Goal: Information Seeking & Learning: Learn about a topic

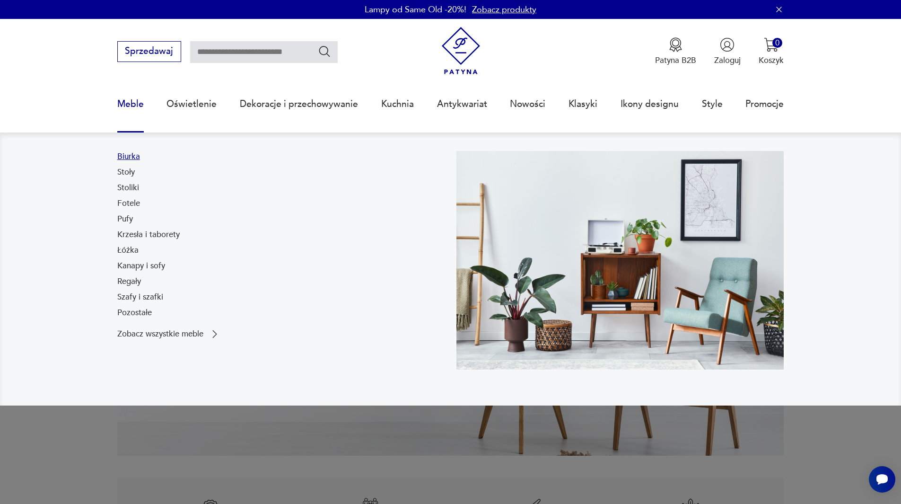
click at [133, 157] on link "Biurka" at bounding box center [128, 156] width 23 height 11
click at [133, 157] on div "Patyna - Autentyczne meble i dekoracje vintage Odkryj szeroki wybór unikatowych…" at bounding box center [450, 303] width 667 height 304
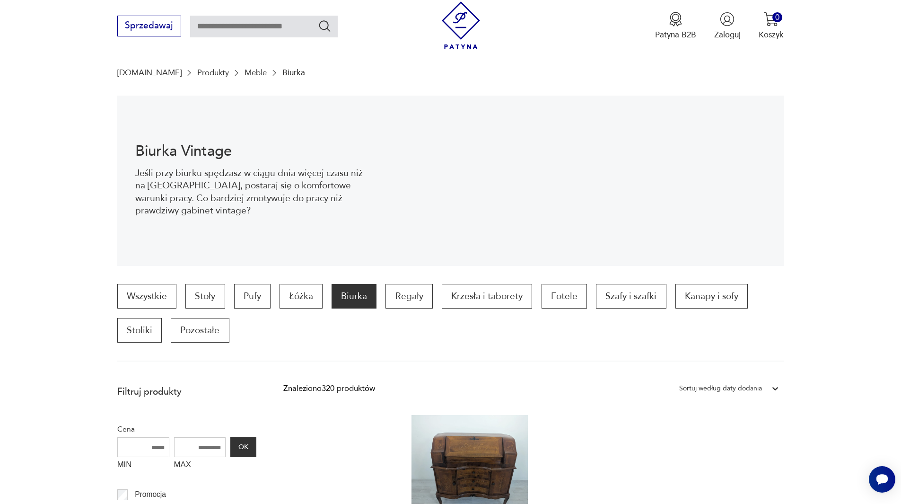
scroll to position [267, 0]
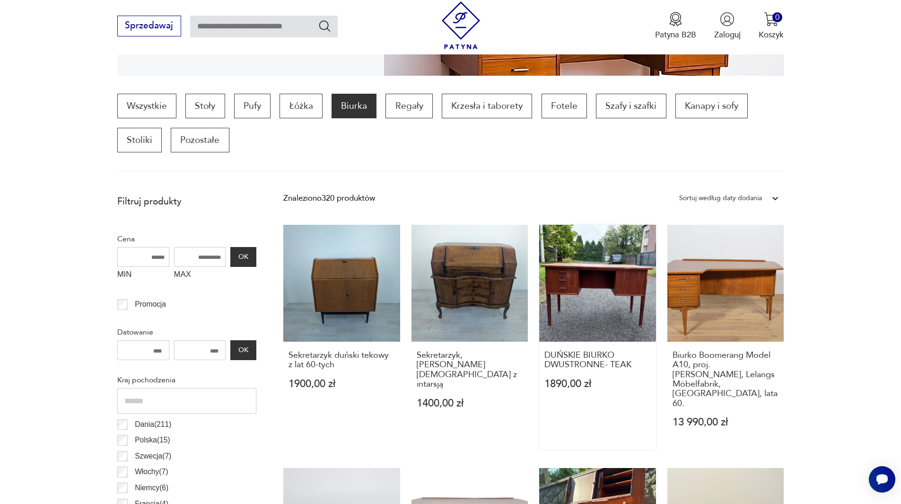
click at [611, 270] on link "DUŃSKIE BIURKO DWUSTRONNE- TEAK 1890,00 zł" at bounding box center [597, 337] width 117 height 225
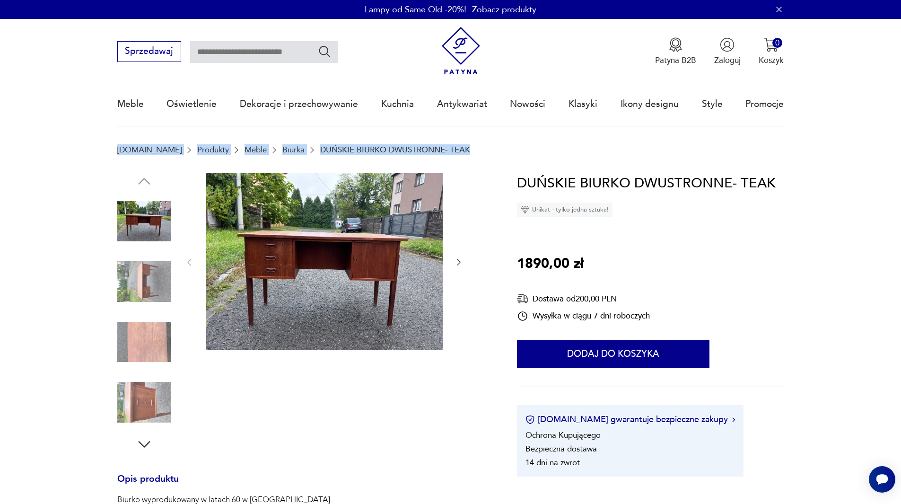
drag, startPoint x: 109, startPoint y: 144, endPoint x: 448, endPoint y: 143, distance: 339.0
copy div "[DOMAIN_NAME] Produkty Meble Biurka DUŃSKIE BIURKO DWUSTRONNE- TEAK"
click at [847, 146] on section "[DOMAIN_NAME] Produkty Meble Biurka DUŃSKIE BIURKO DWUSTRONNE- TEAK" at bounding box center [450, 158] width 901 height 27
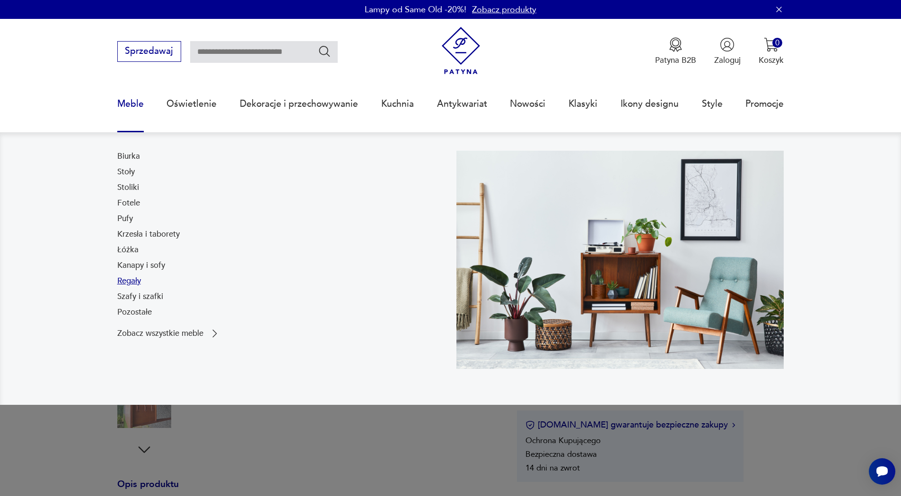
click at [131, 281] on link "Regały" at bounding box center [129, 281] width 24 height 11
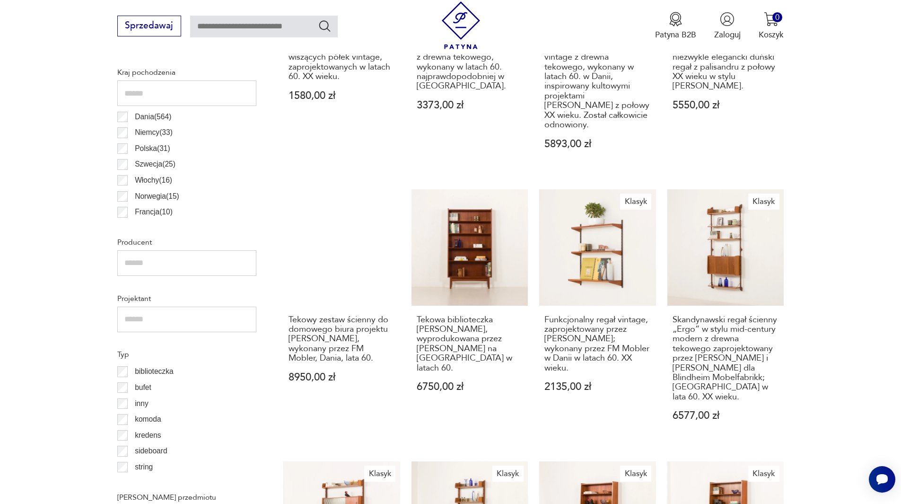
scroll to position [599, 0]
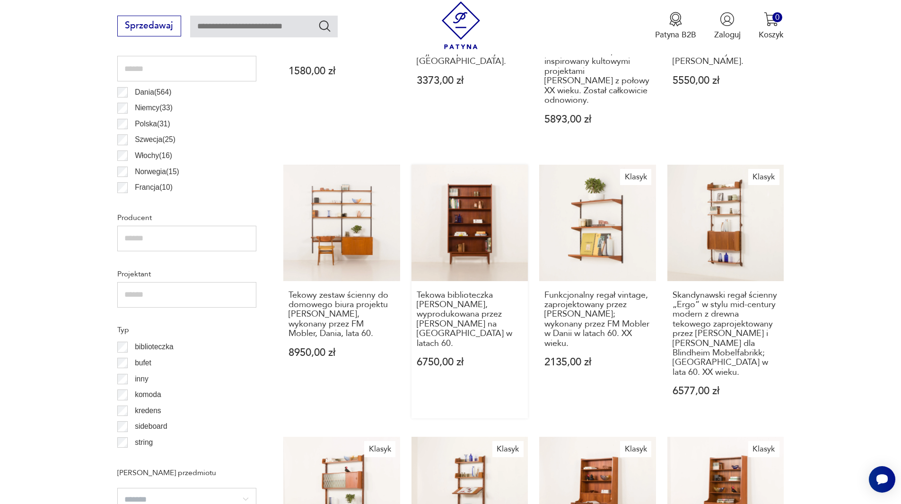
click at [481, 255] on link "Tekowa biblioteczka [PERSON_NAME], wyprodukowana przez [PERSON_NAME] na [GEOGRA…" at bounding box center [469, 291] width 117 height 253
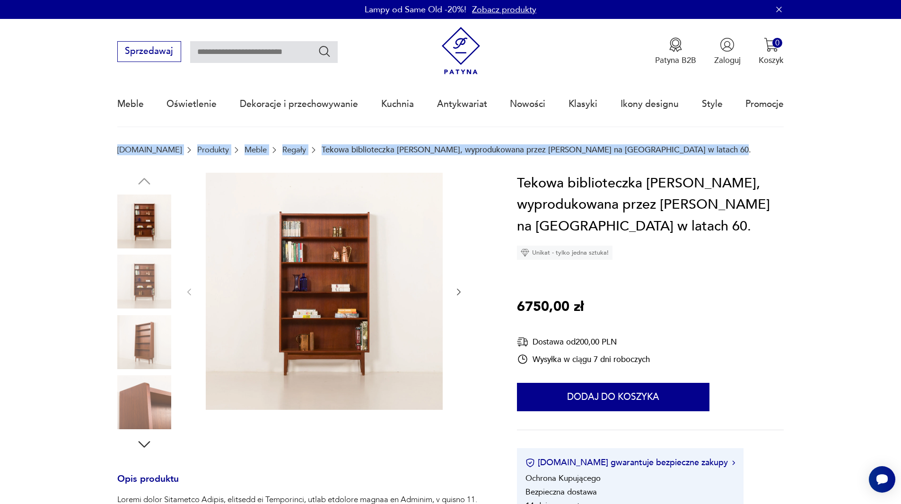
drag, startPoint x: 116, startPoint y: 148, endPoint x: 681, endPoint y: 158, distance: 564.6
click at [681, 158] on section "[DOMAIN_NAME] Produkty Meble Regały Tekowa biblioteczka [PERSON_NAME], wyproduk…" at bounding box center [450, 158] width 901 height 27
copy div "[DOMAIN_NAME] Produkty Meble Regały Tekowa biblioteczka [PERSON_NAME], wyproduk…"
